Goal: Share content: Share content

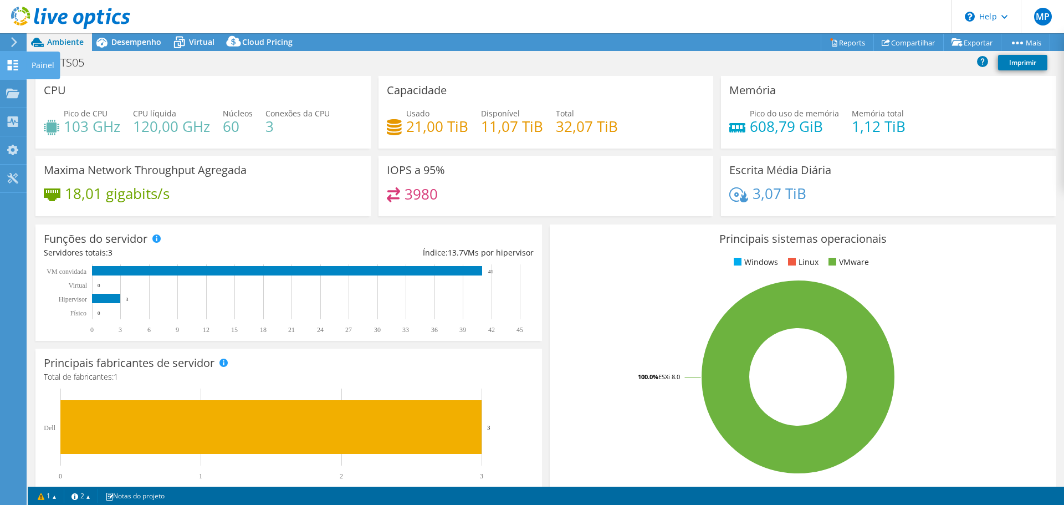
select select "USD"
click at [13, 69] on icon at bounding box center [12, 65] width 13 height 11
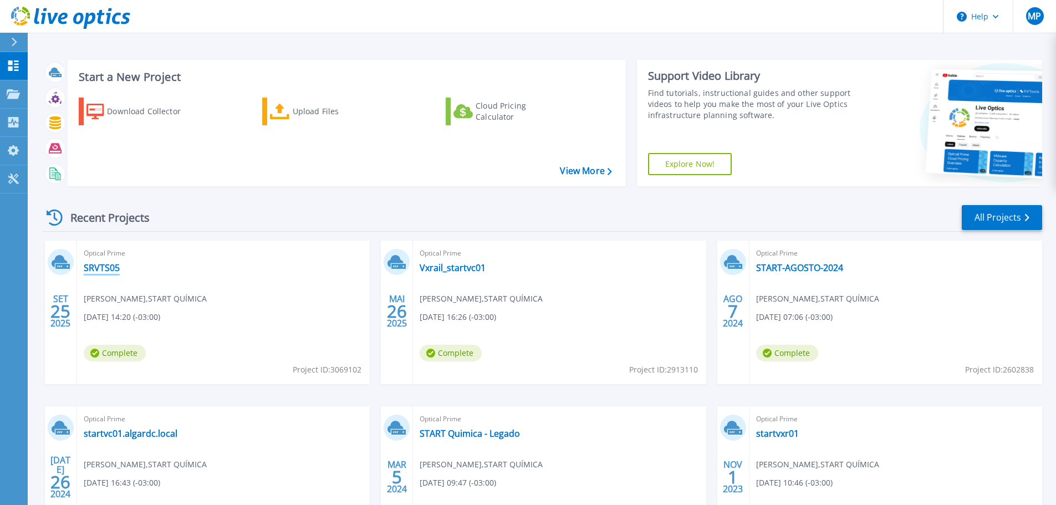
click at [106, 263] on link "SRVTS05" at bounding box center [102, 267] width 36 height 11
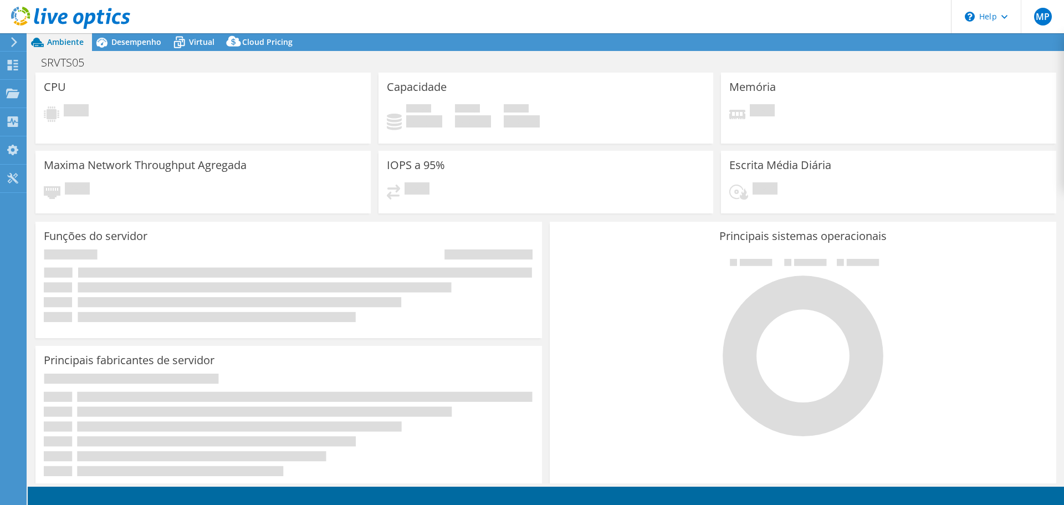
select select "USD"
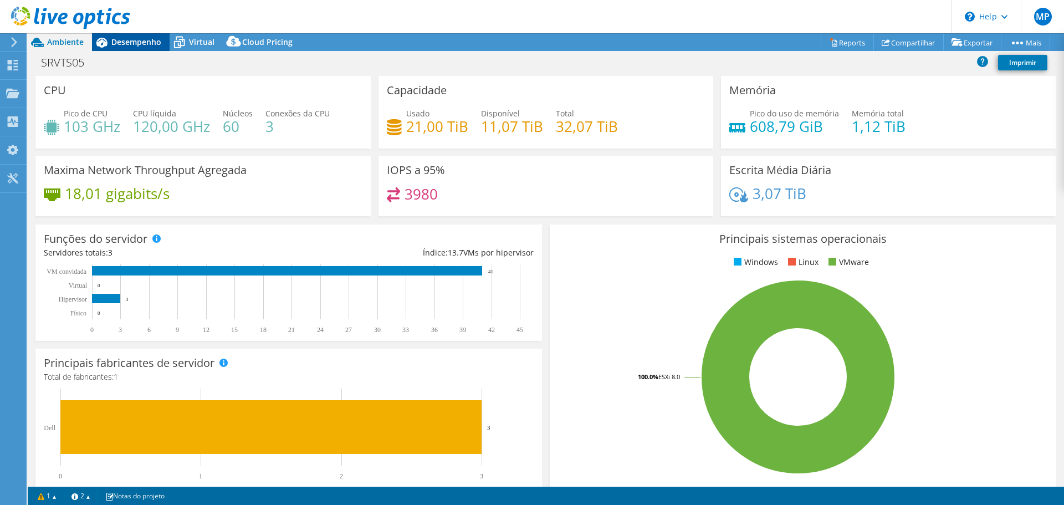
click at [132, 39] on span "Desempenho" at bounding box center [136, 42] width 50 height 11
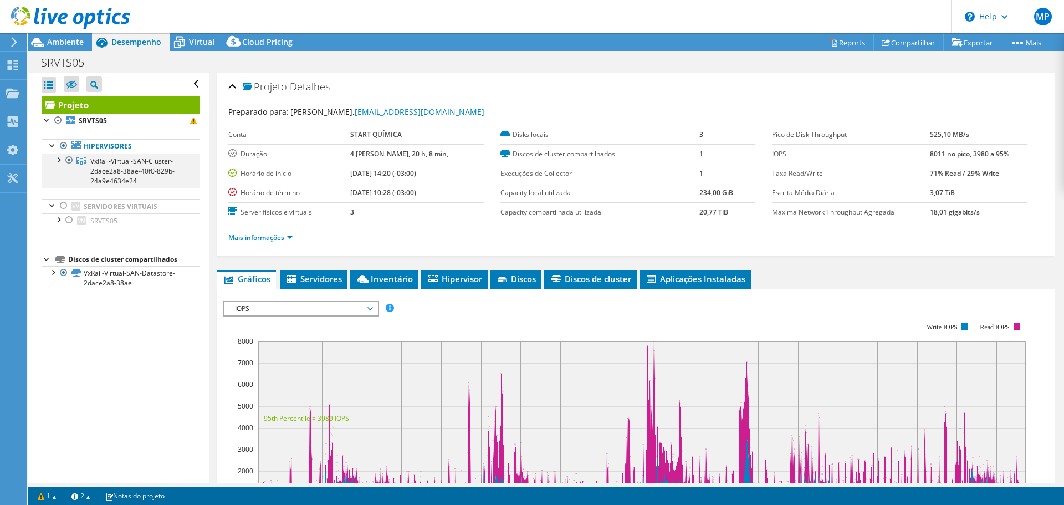
click at [62, 160] on div at bounding box center [58, 159] width 11 height 11
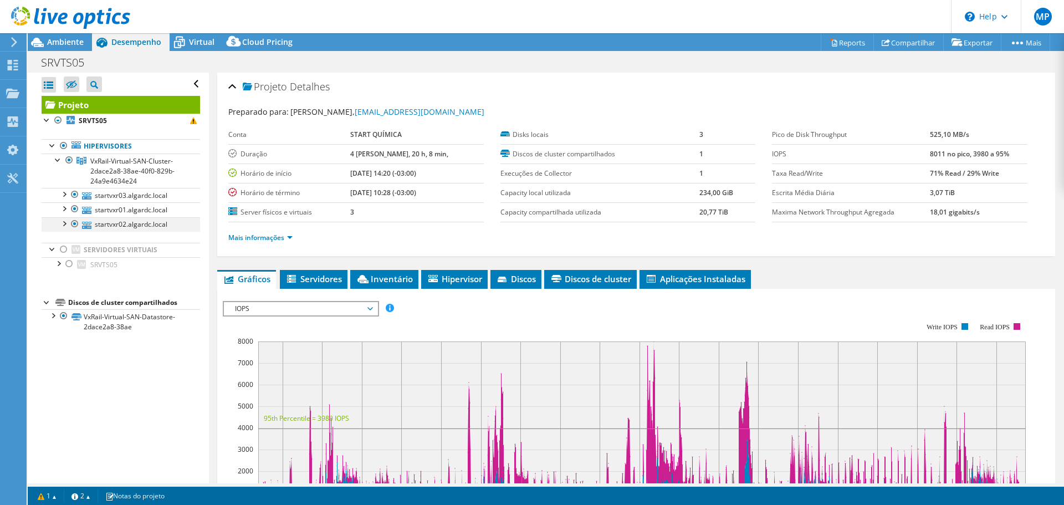
click at [66, 227] on div at bounding box center [63, 222] width 11 height 11
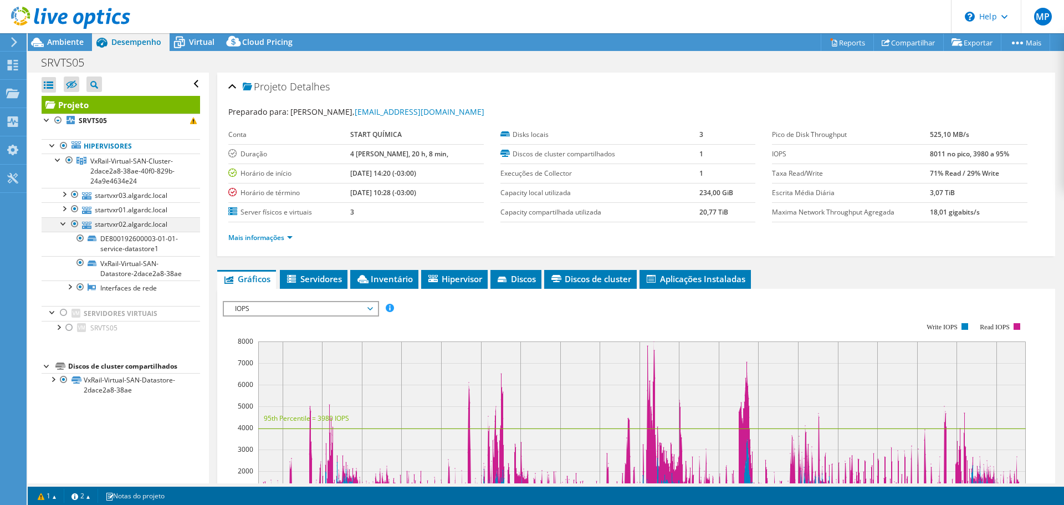
click at [66, 227] on div at bounding box center [63, 222] width 11 height 11
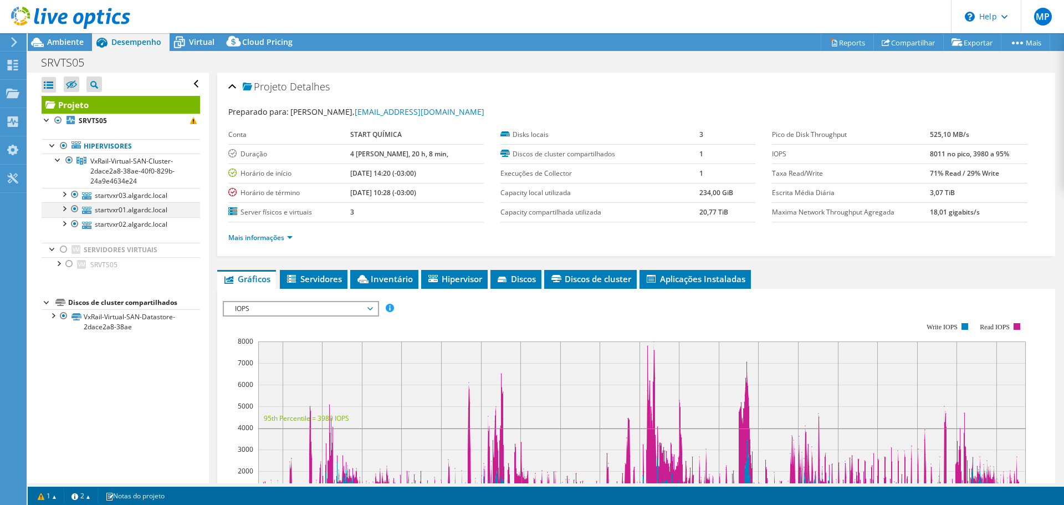
click at [62, 208] on div at bounding box center [63, 207] width 11 height 11
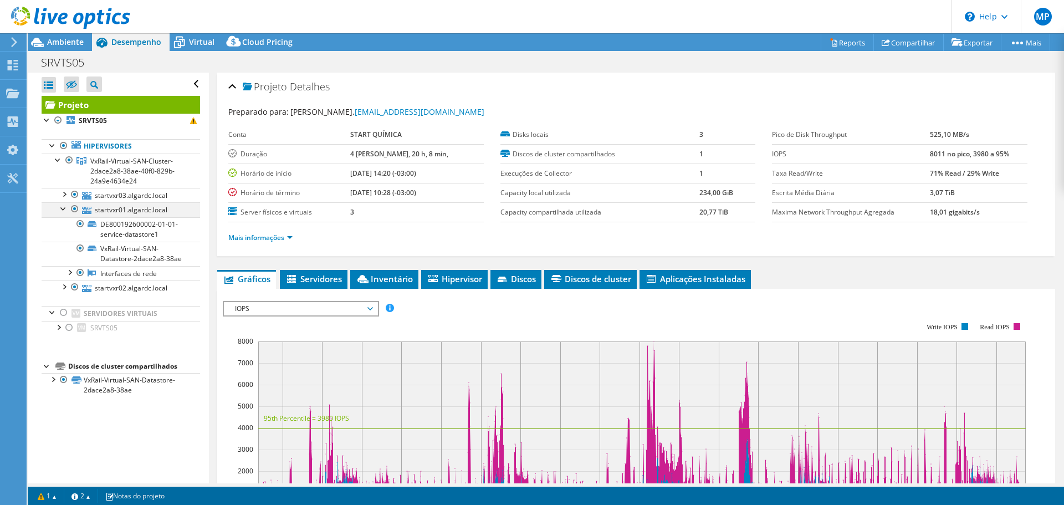
click at [62, 208] on div at bounding box center [63, 207] width 11 height 11
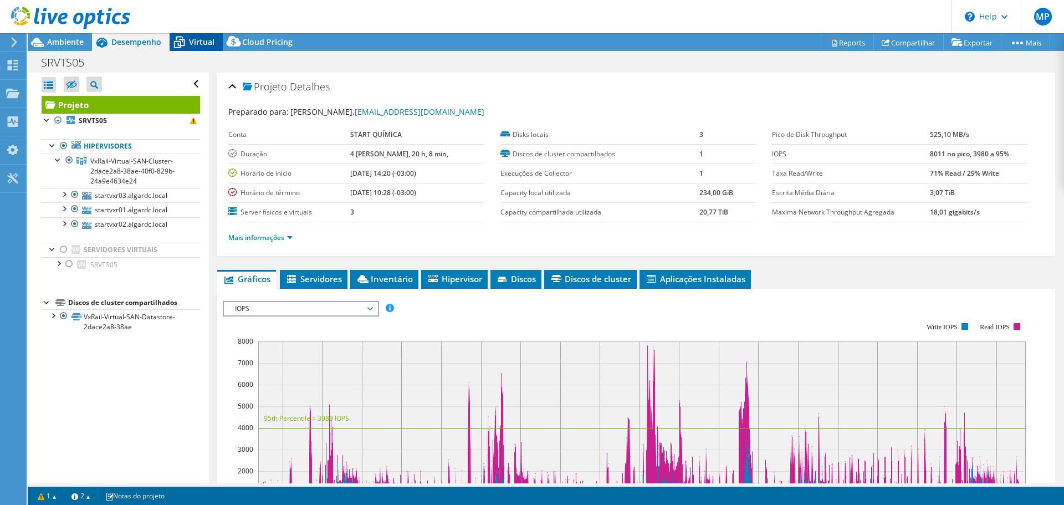
click at [200, 40] on span "Virtual" at bounding box center [202, 42] width 26 height 11
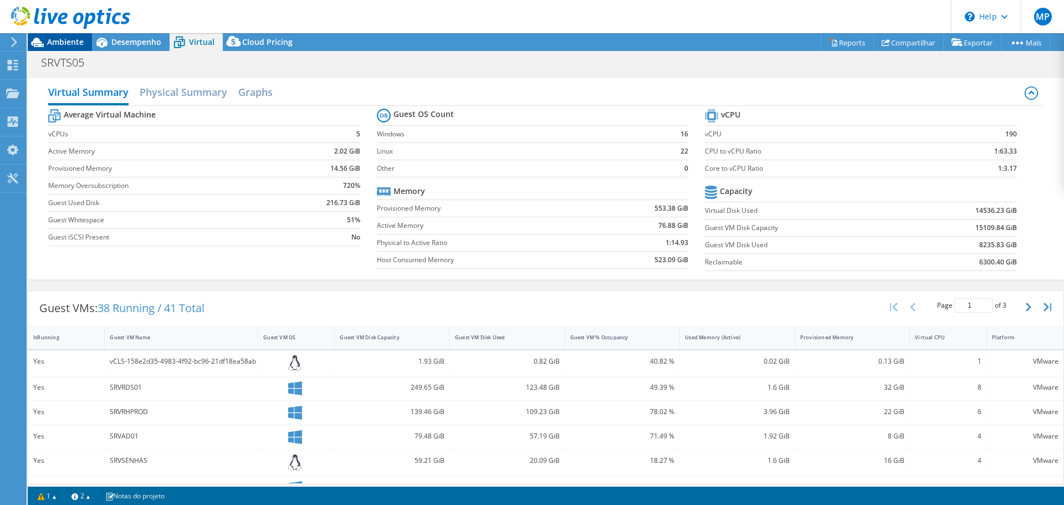
click at [58, 43] on span "Ambiente" at bounding box center [65, 42] width 37 height 11
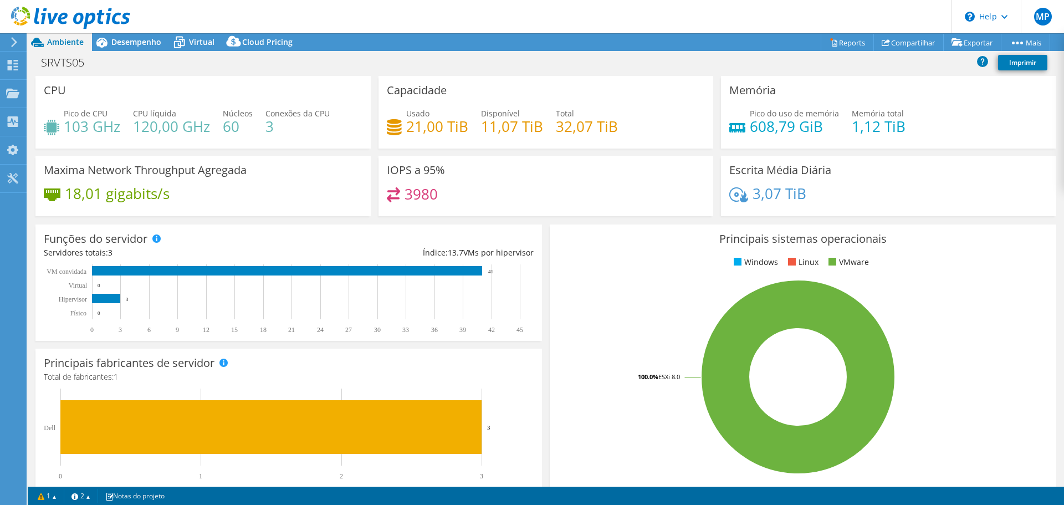
click at [14, 45] on icon at bounding box center [14, 42] width 8 height 10
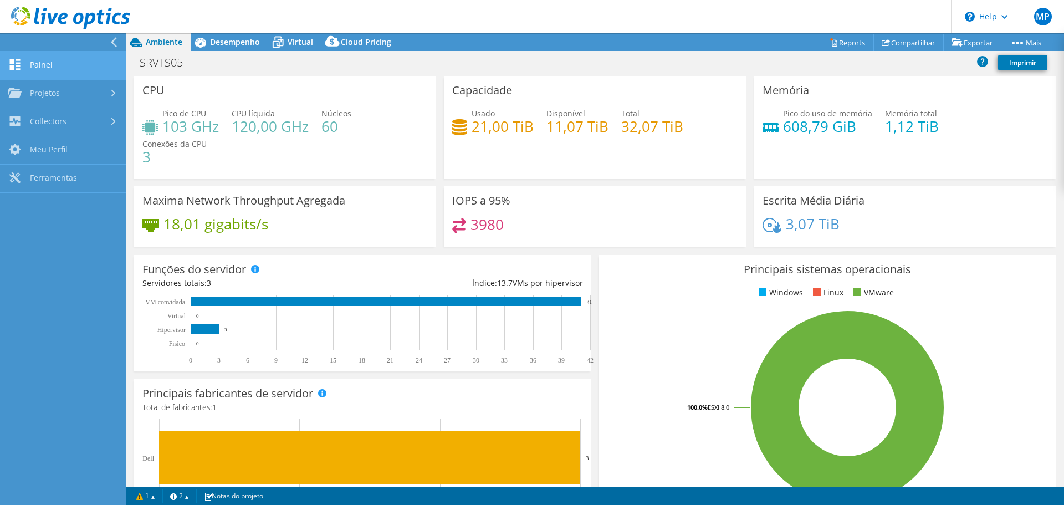
click at [45, 68] on link "Painel" at bounding box center [63, 66] width 126 height 28
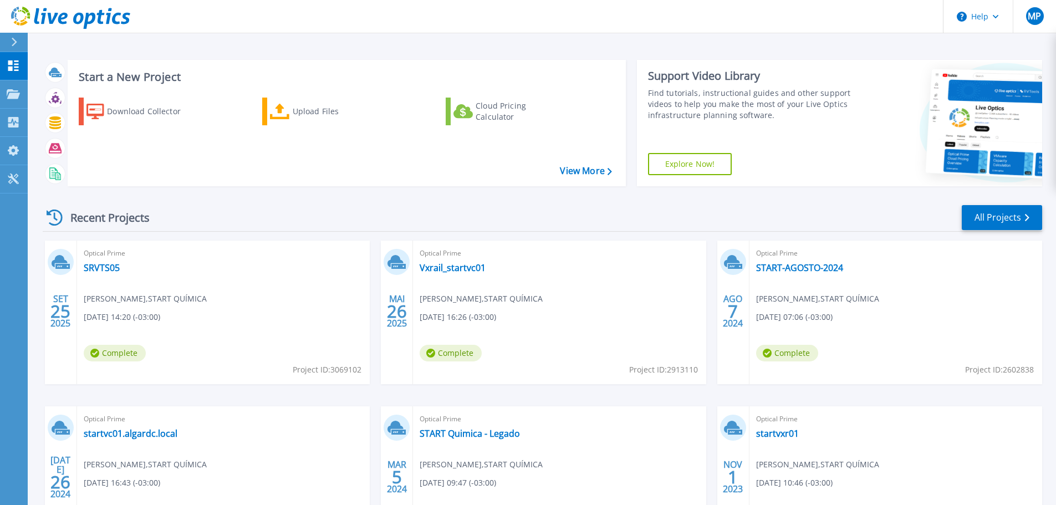
click at [223, 359] on div "Optical Prime SRVTS05 Mario Parga , START QUÍMICA 09/25/2025, 14:20 (-03:00) Co…" at bounding box center [223, 313] width 293 height 144
click at [107, 269] on link "SRVTS05" at bounding box center [102, 267] width 36 height 11
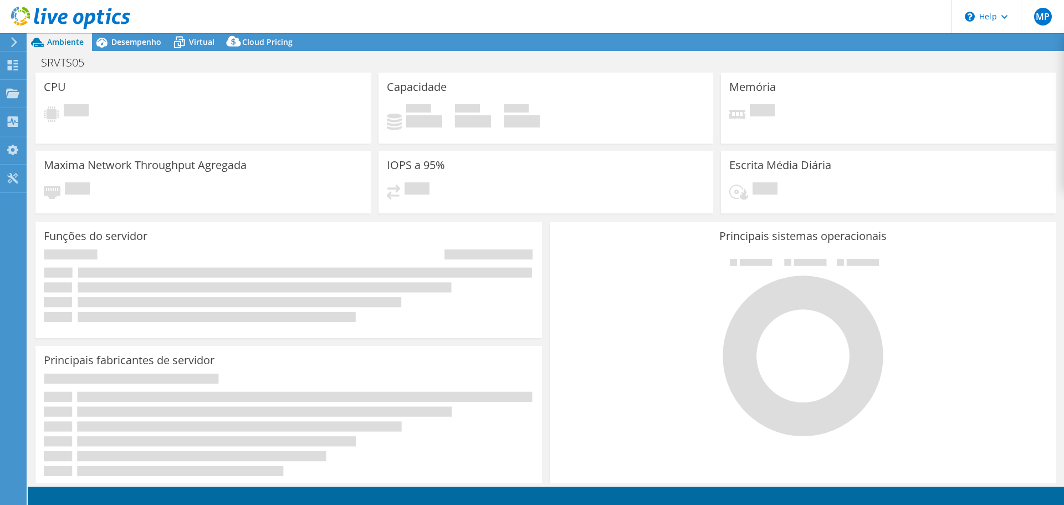
select select "USD"
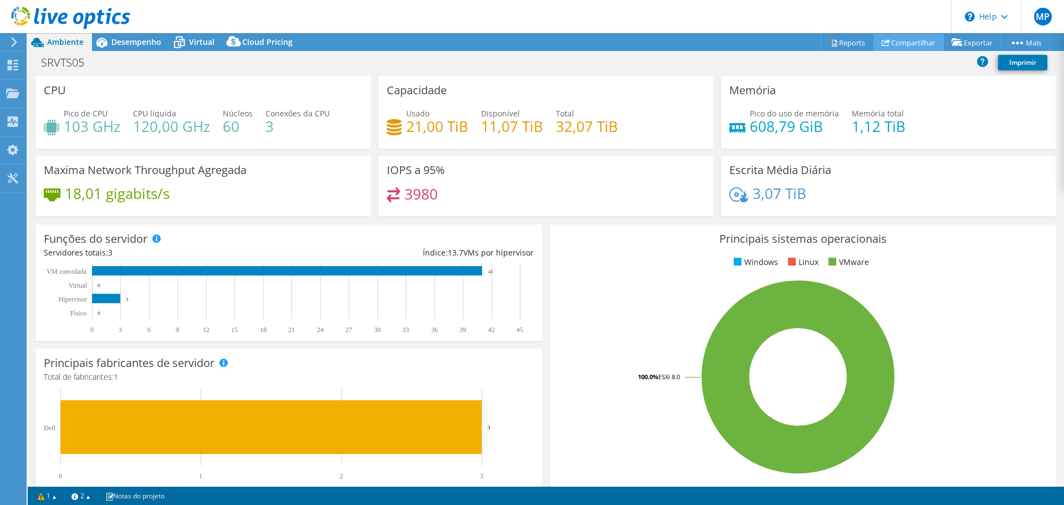
click at [908, 42] on link "Compartilhar" at bounding box center [909, 42] width 70 height 17
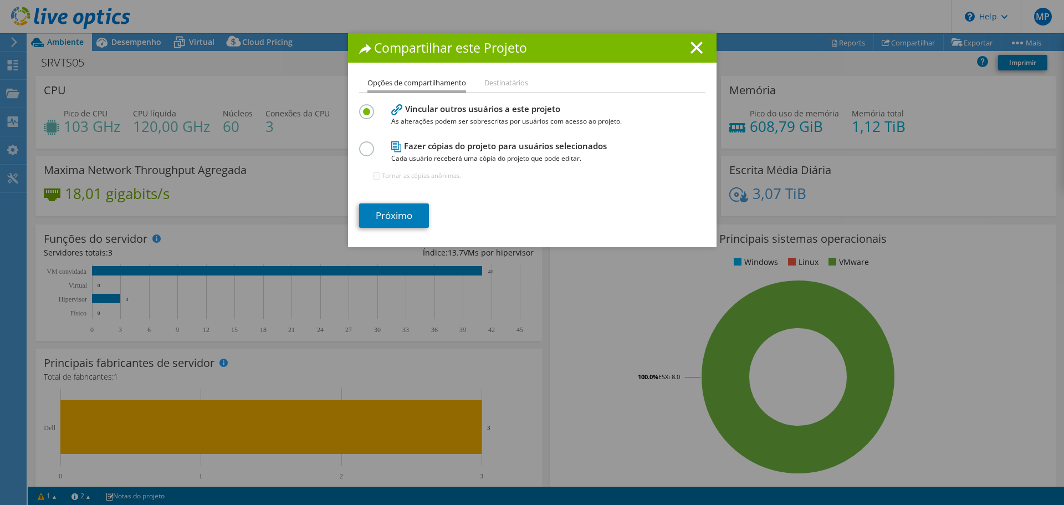
click at [508, 83] on li "Destinatários" at bounding box center [507, 84] width 44 height 14
click at [389, 215] on link "Próximo" at bounding box center [394, 215] width 70 height 24
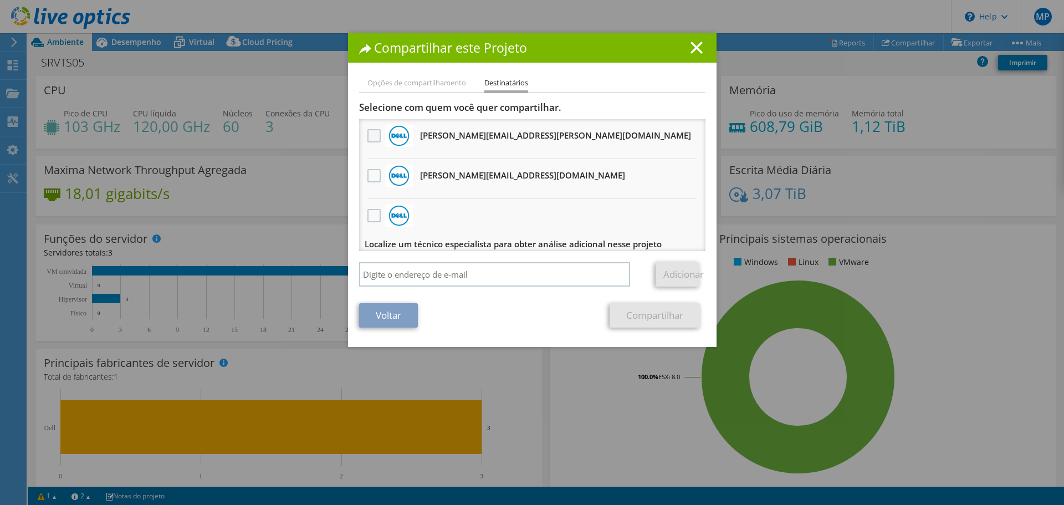
click at [368, 133] on label at bounding box center [376, 135] width 16 height 13
click at [0, 0] on input "checkbox" at bounding box center [0, 0] width 0 height 0
click at [372, 171] on label at bounding box center [376, 175] width 16 height 13
click at [0, 0] on input "checkbox" at bounding box center [0, 0] width 0 height 0
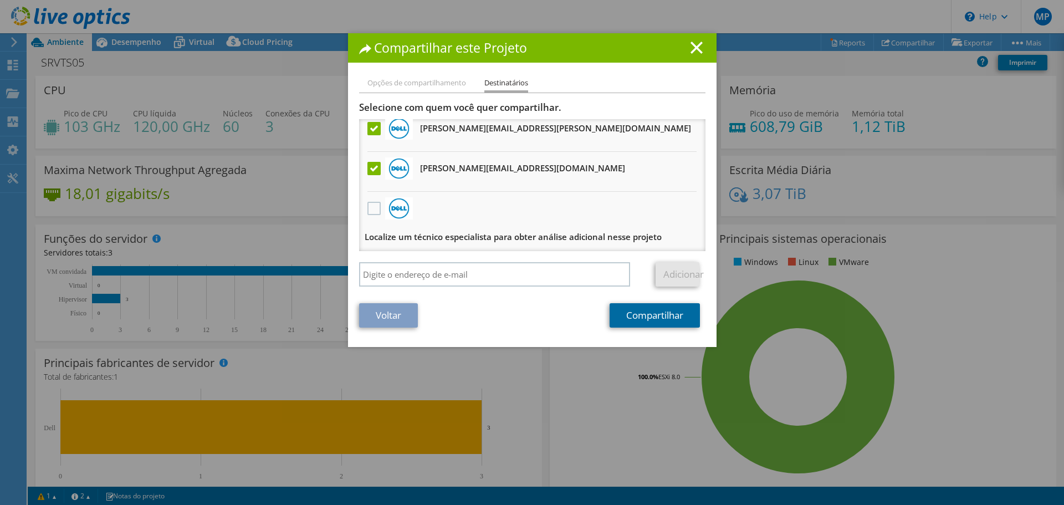
click at [664, 317] on link "Compartilhar" at bounding box center [655, 315] width 90 height 24
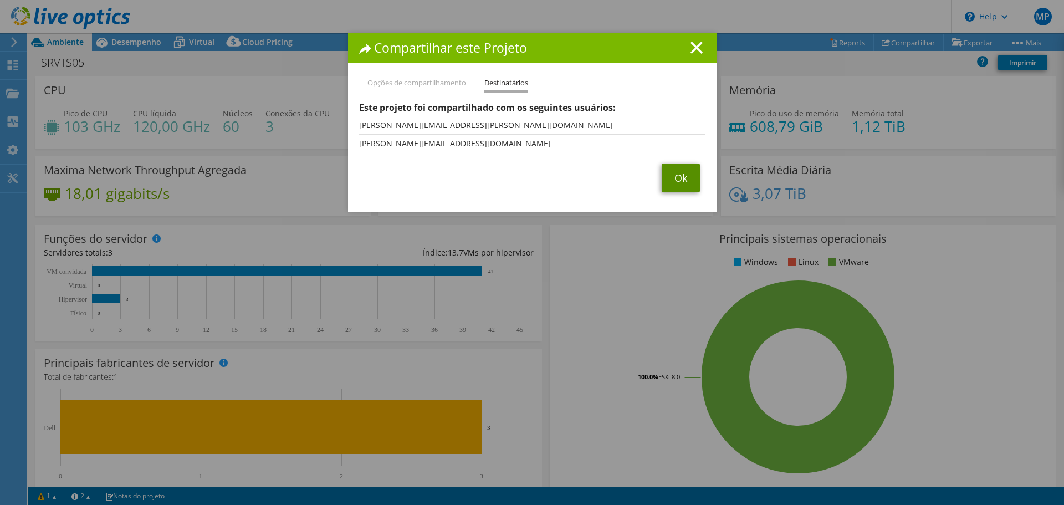
click at [691, 181] on link "Ok" at bounding box center [681, 178] width 38 height 29
